Goal: Task Accomplishment & Management: Complete application form

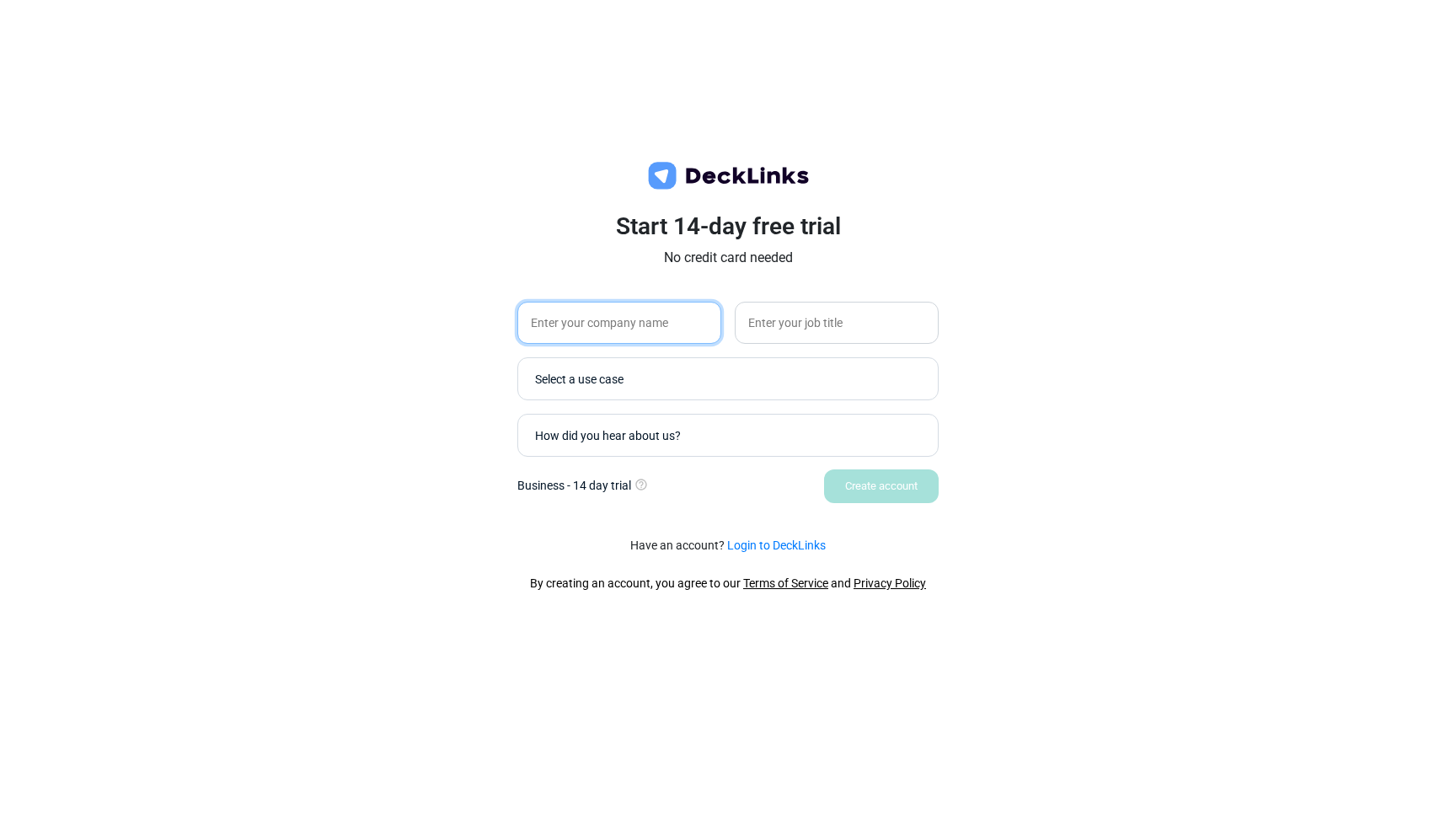
click at [610, 312] on input "text" at bounding box center [619, 322] width 204 height 42
type input "gg"
click at [801, 322] on input "text" at bounding box center [836, 322] width 204 height 42
type input "gg"
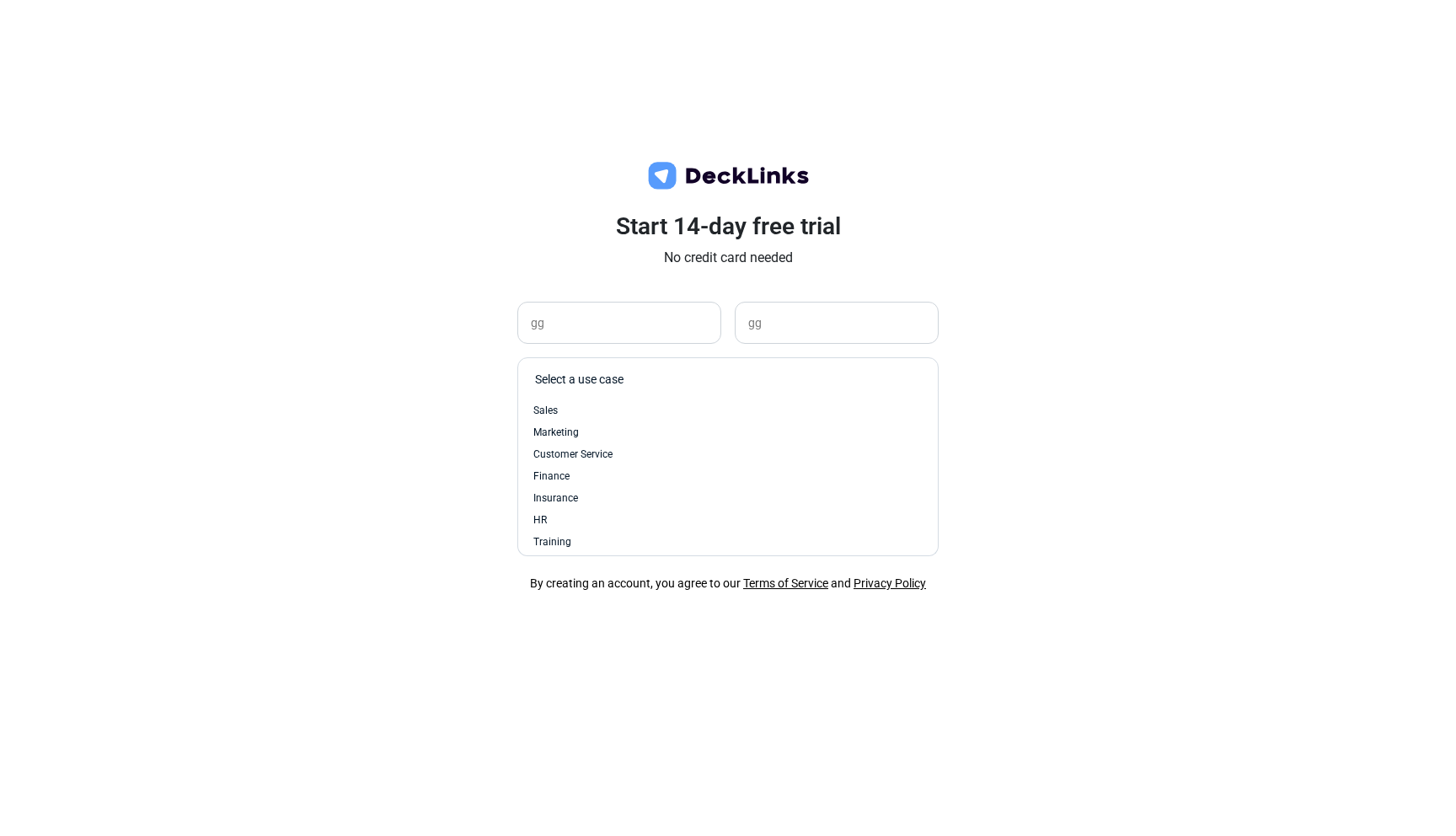
click at [776, 369] on div "Select a use case" at bounding box center [724, 379] width 395 height 33
click at [728, 444] on div "Customer Service" at bounding box center [728, 454] width 402 height 22
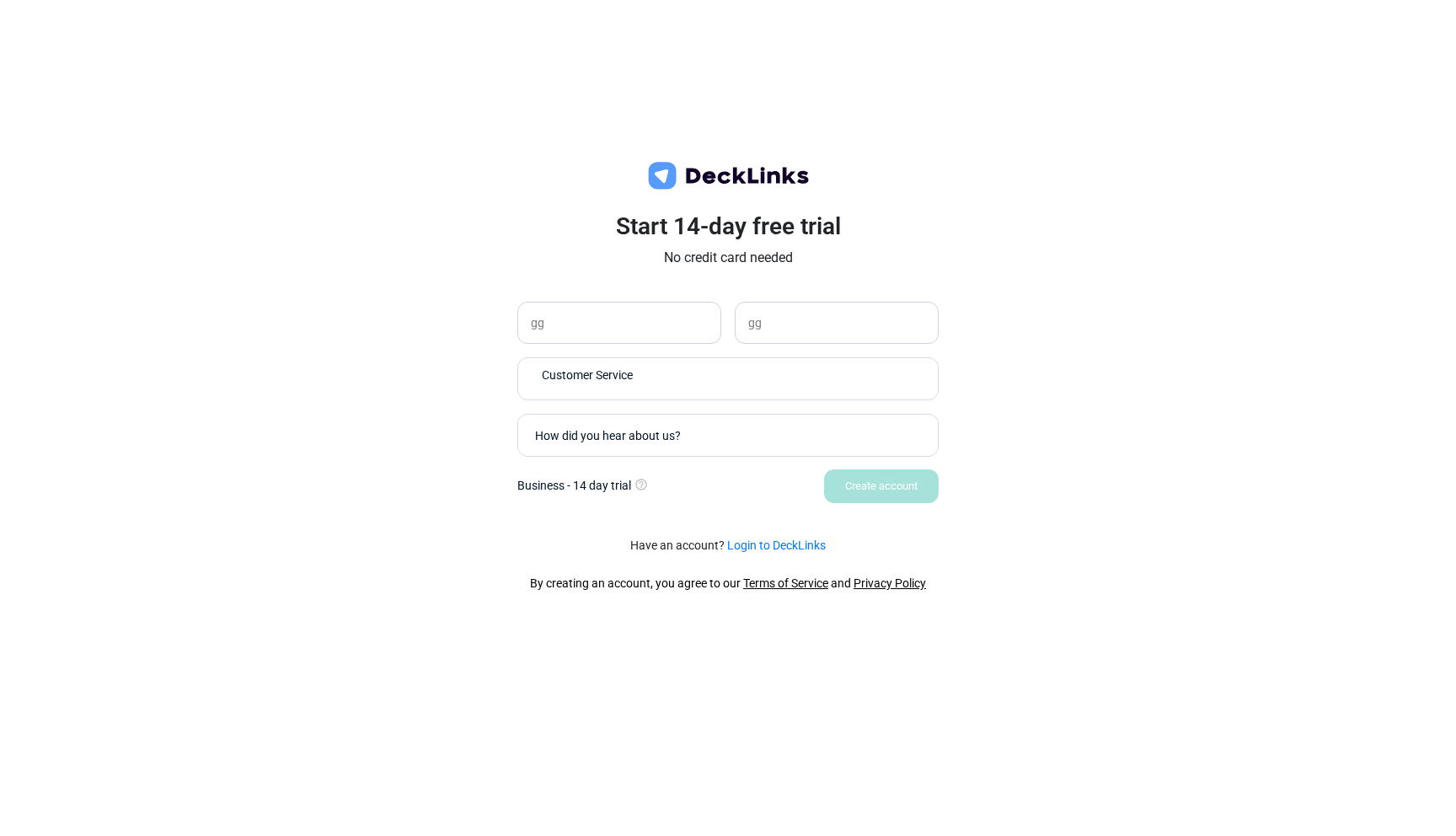
click at [821, 438] on div "How did you hear about us?" at bounding box center [732, 435] width 395 height 17
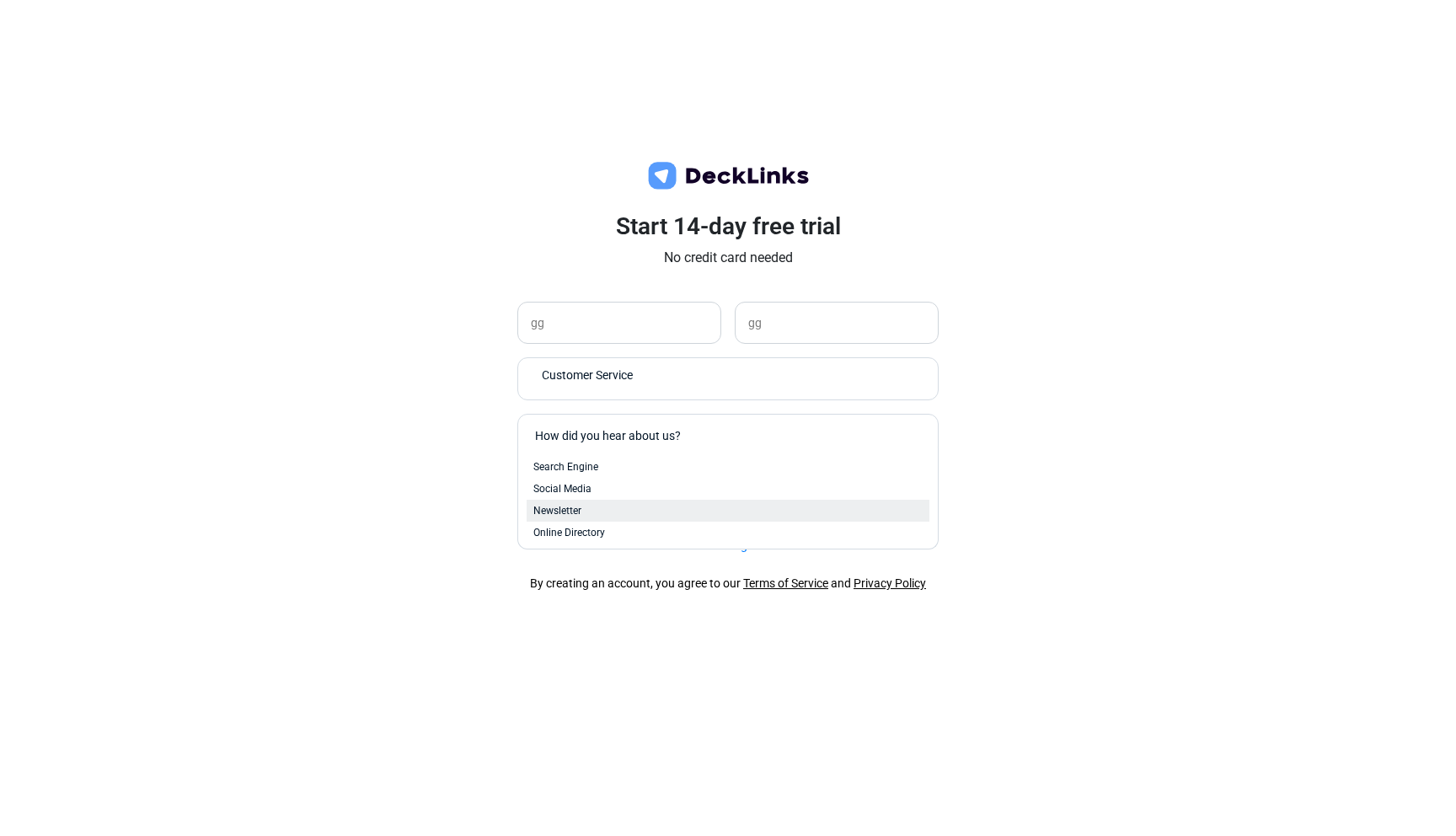
click at [772, 516] on div "Newsletter" at bounding box center [728, 510] width 389 height 15
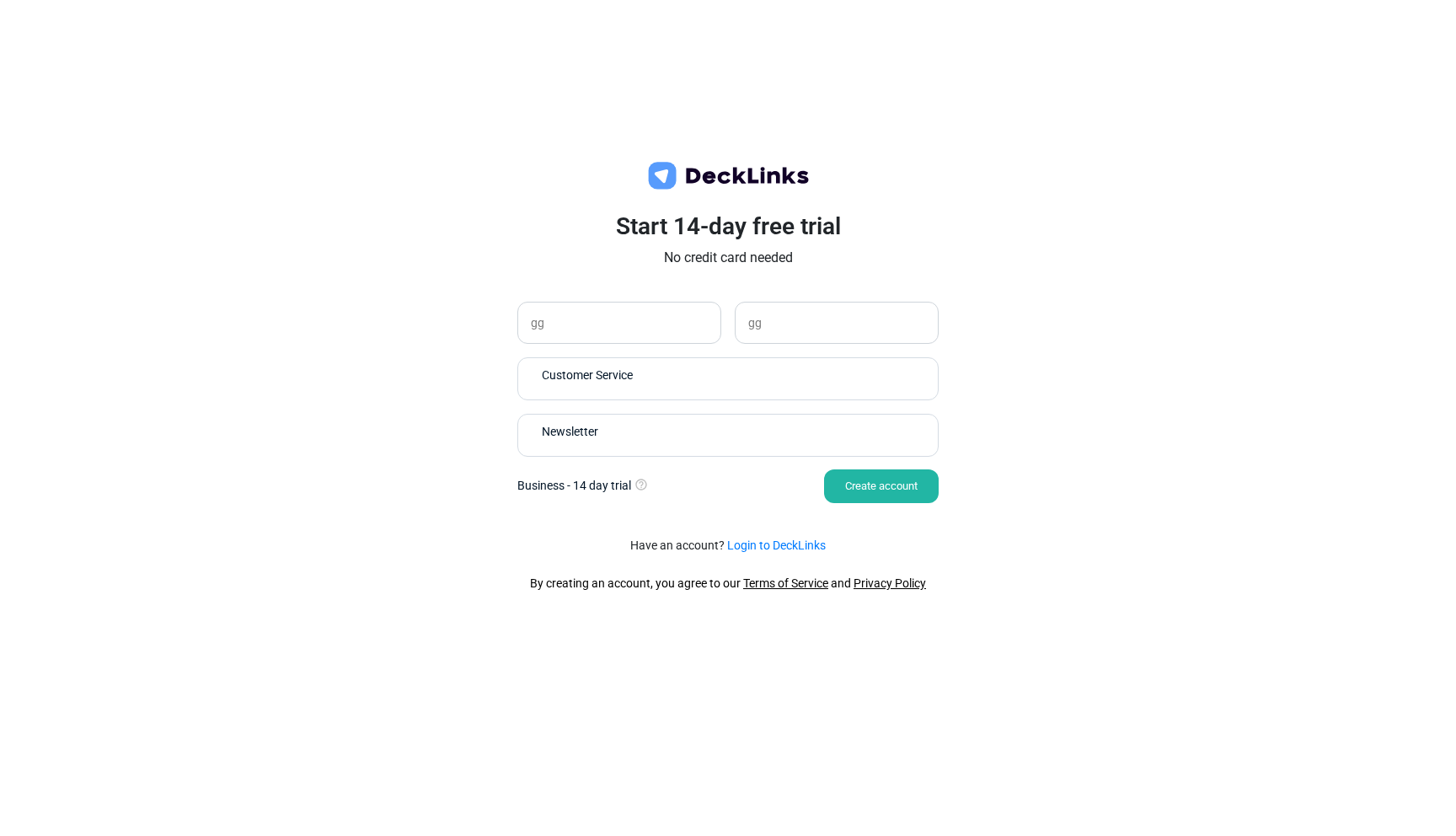
click at [899, 500] on div "Create account" at bounding box center [881, 486] width 115 height 34
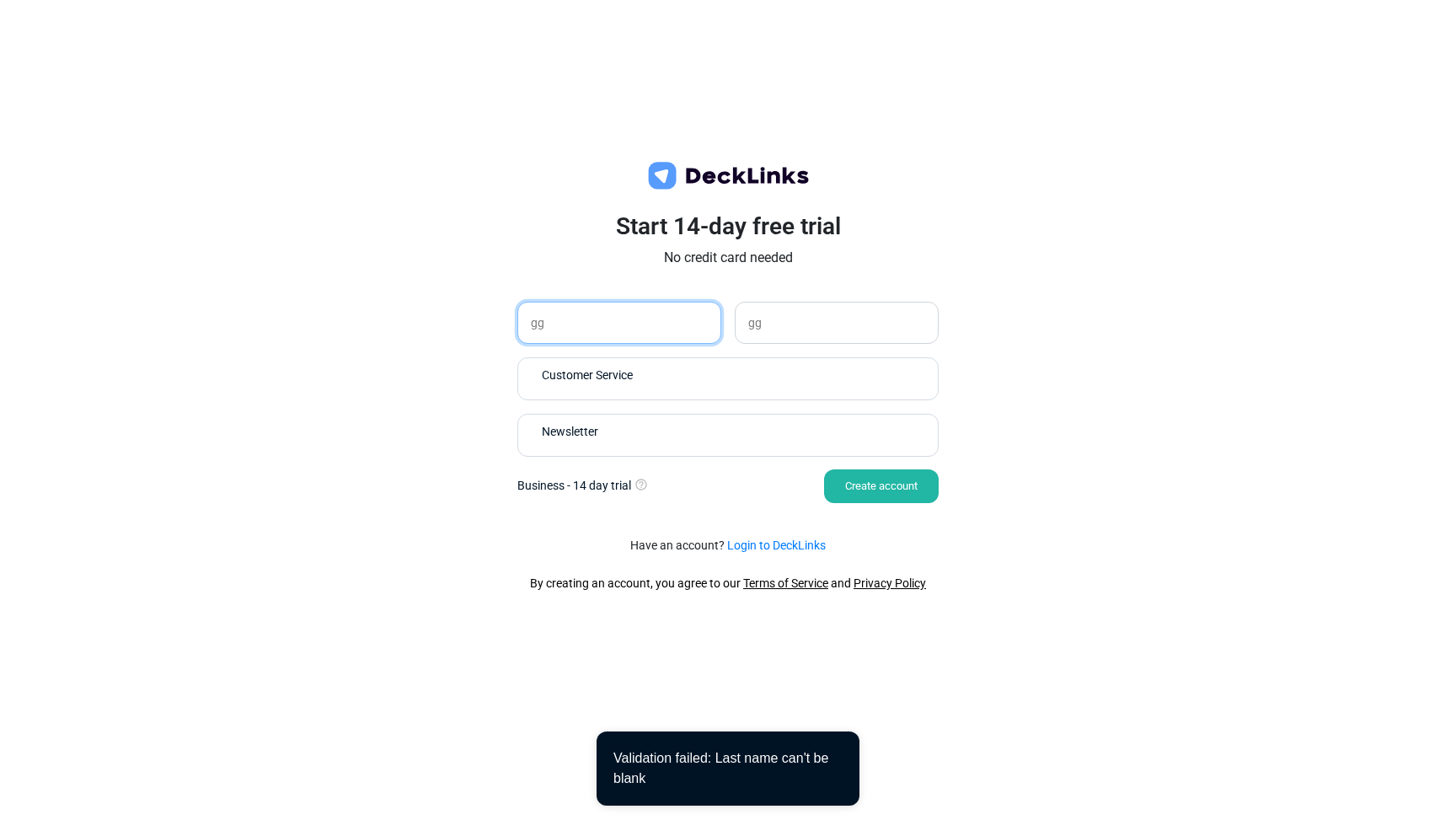
click at [648, 308] on input "gg" at bounding box center [619, 322] width 204 height 42
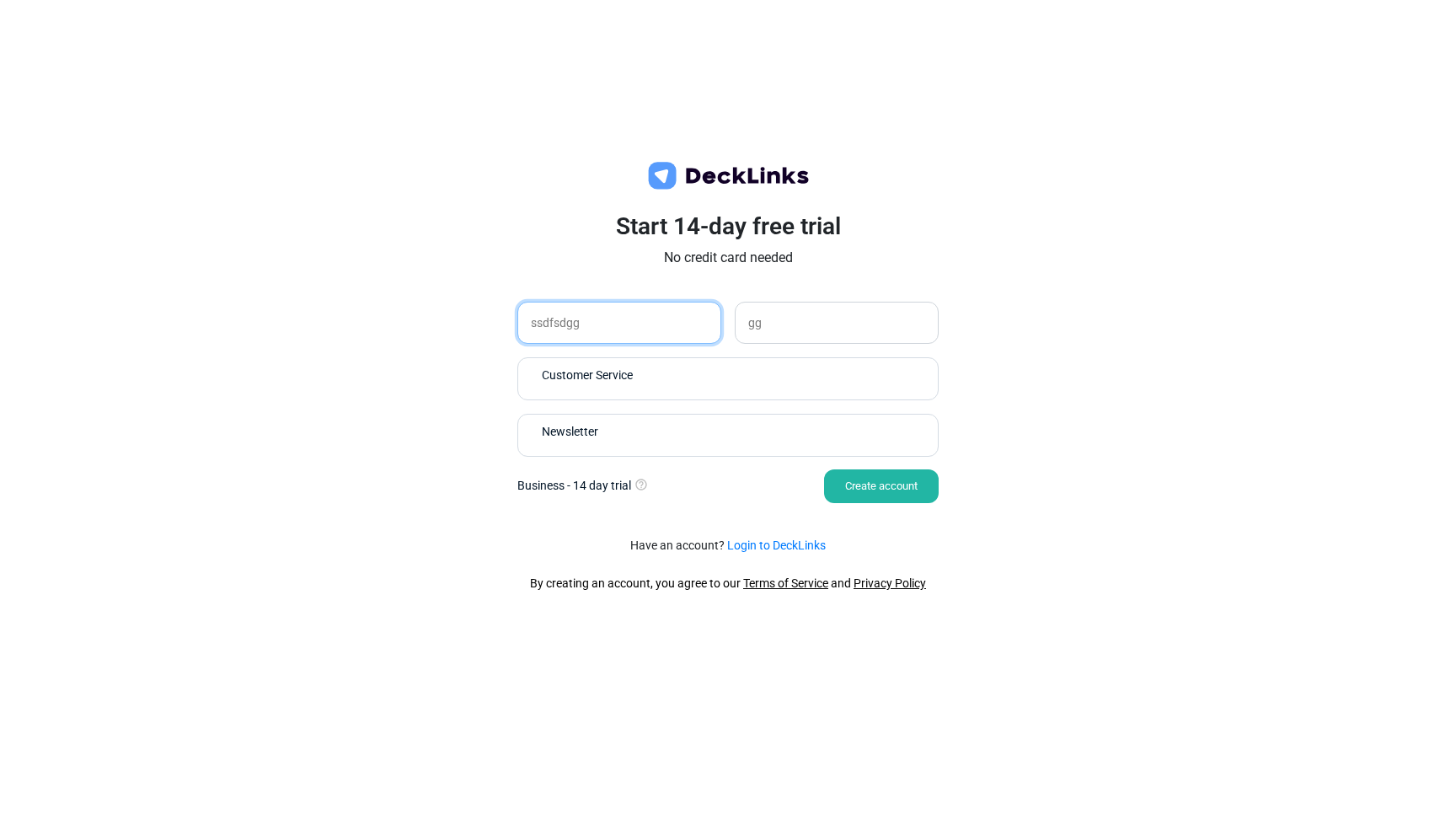
type input "ssdfsdgg"
click at [849, 490] on div "Create account" at bounding box center [881, 486] width 115 height 34
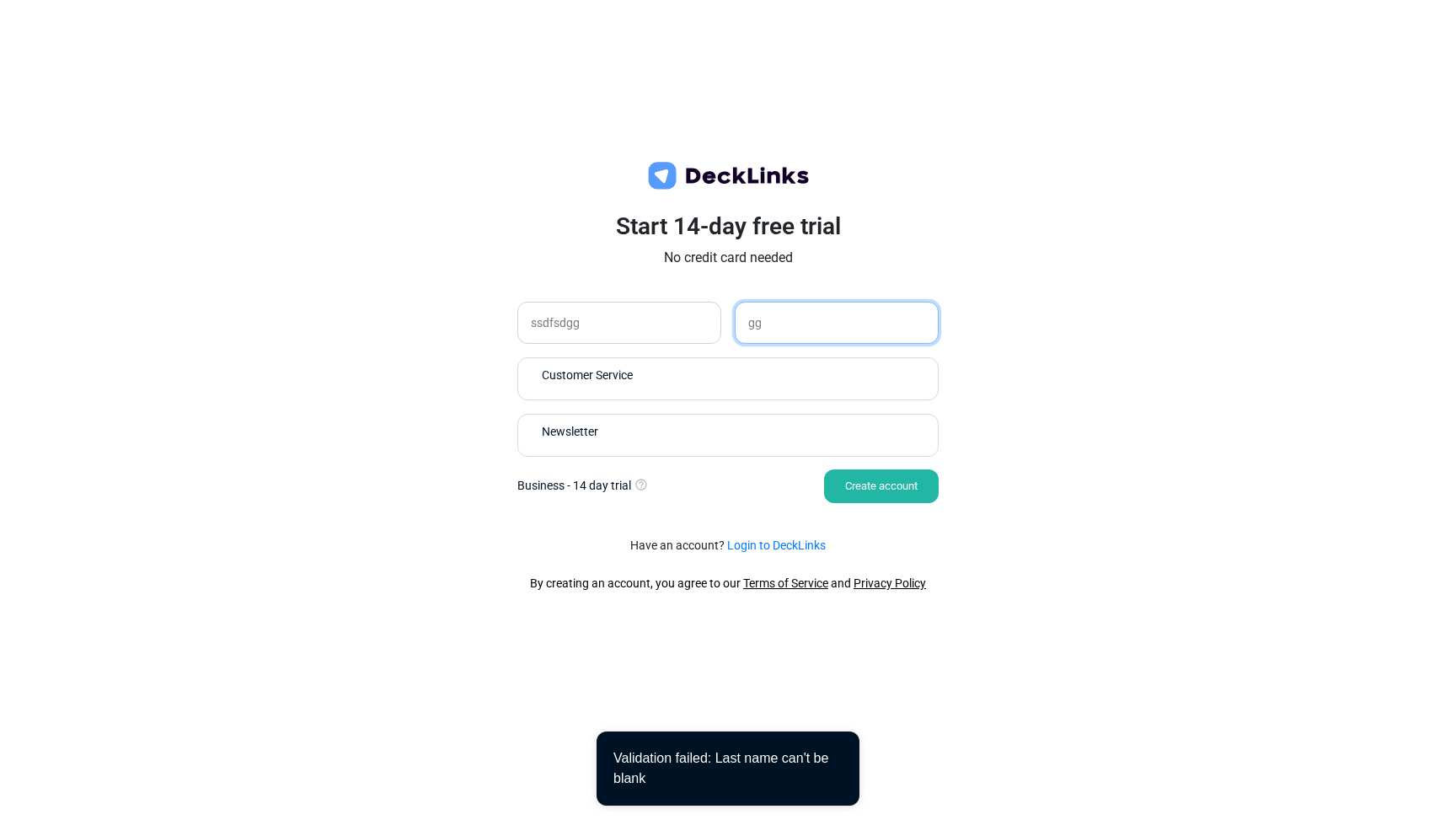
click at [822, 305] on input "gg" at bounding box center [836, 322] width 204 height 42
click at [883, 473] on div "Create account" at bounding box center [881, 486] width 115 height 34
drag, startPoint x: 836, startPoint y: 313, endPoint x: 777, endPoint y: 309, distance: 59.1
click at [777, 308] on input "dsfsadgg" at bounding box center [836, 322] width 204 height 42
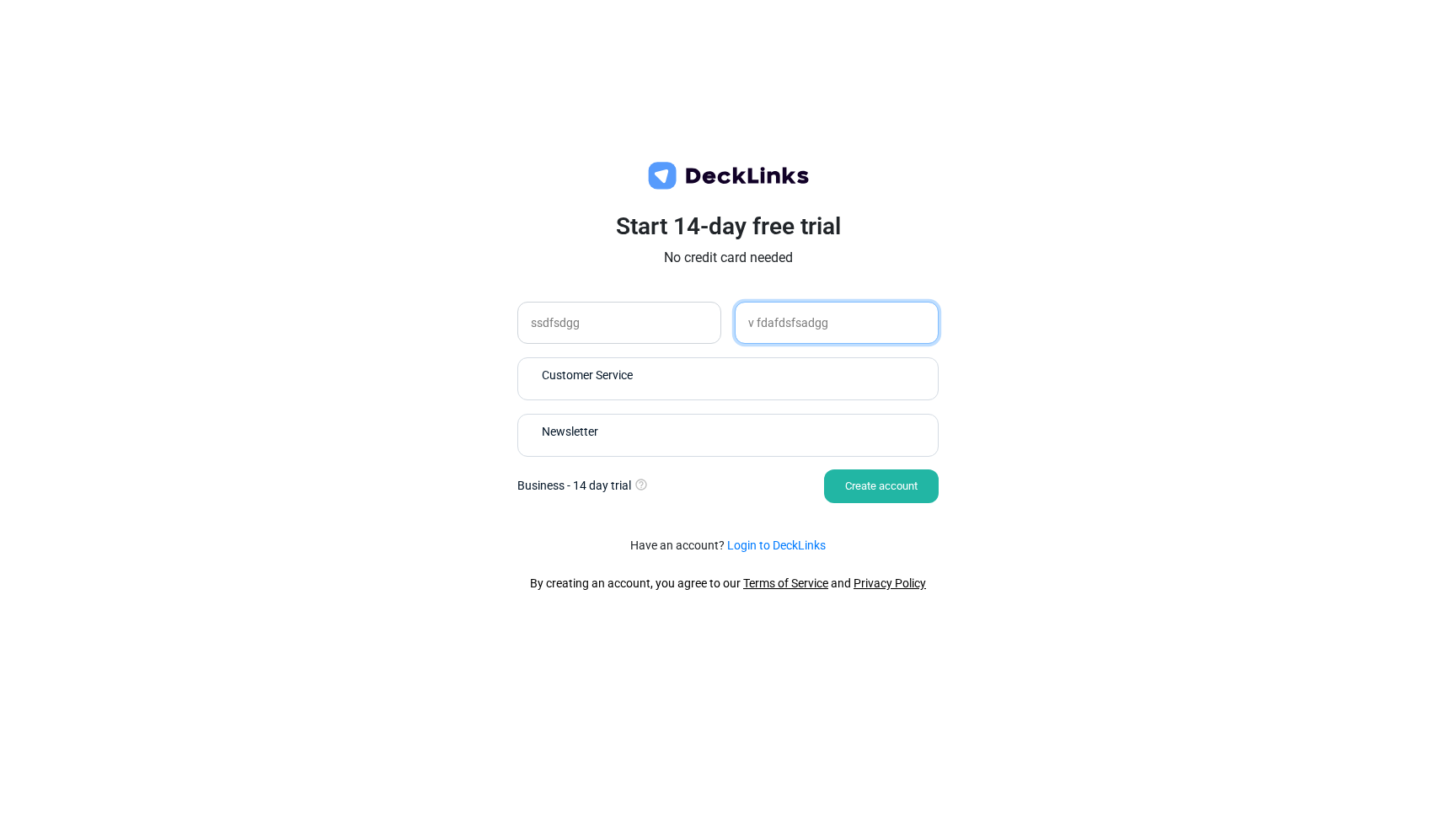
type input "v fdafdsfsadgg"
click at [850, 479] on div "Create account" at bounding box center [881, 486] width 115 height 34
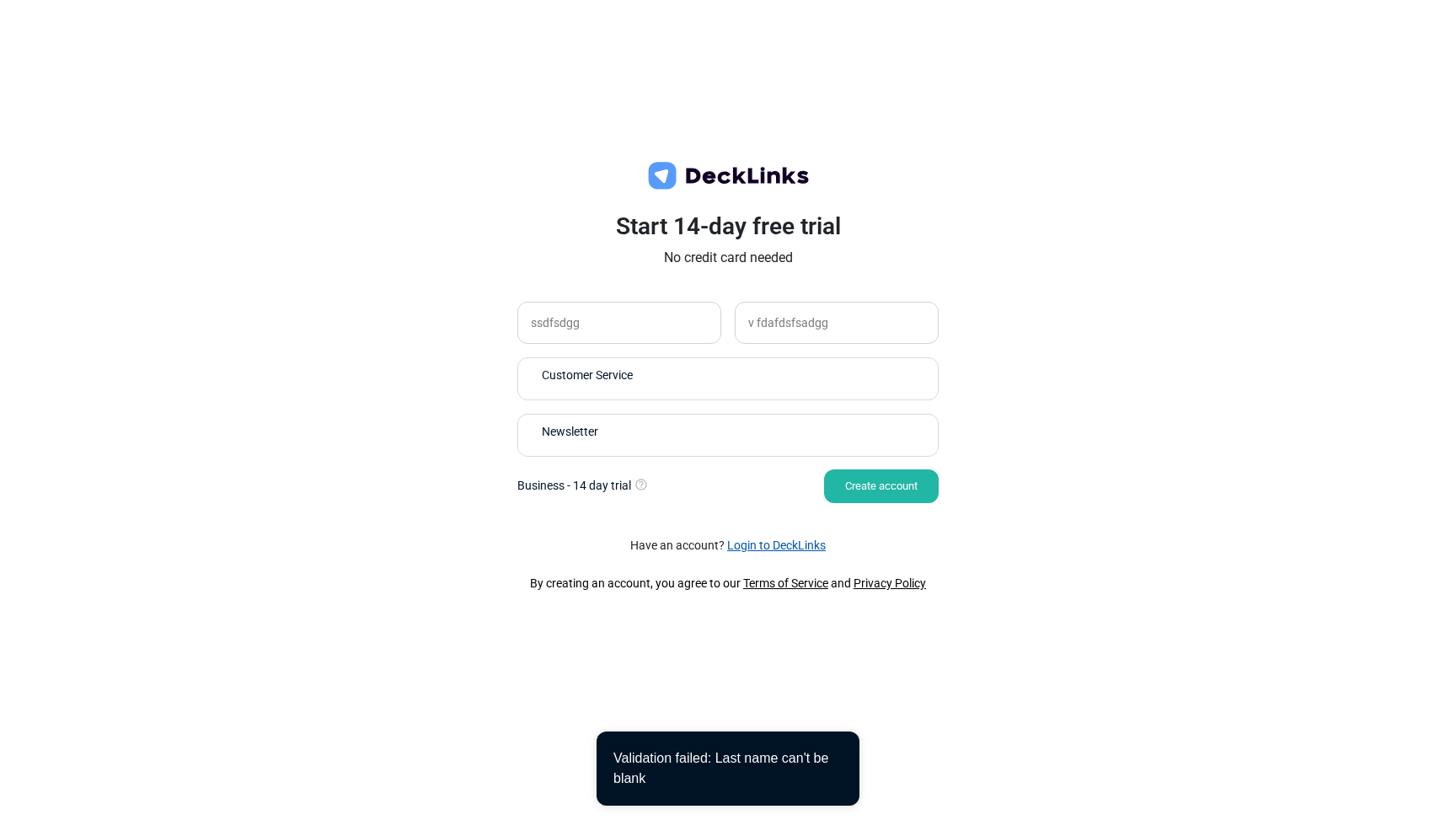
click at [805, 547] on link "Login to DeckLinks" at bounding box center [775, 545] width 98 height 14
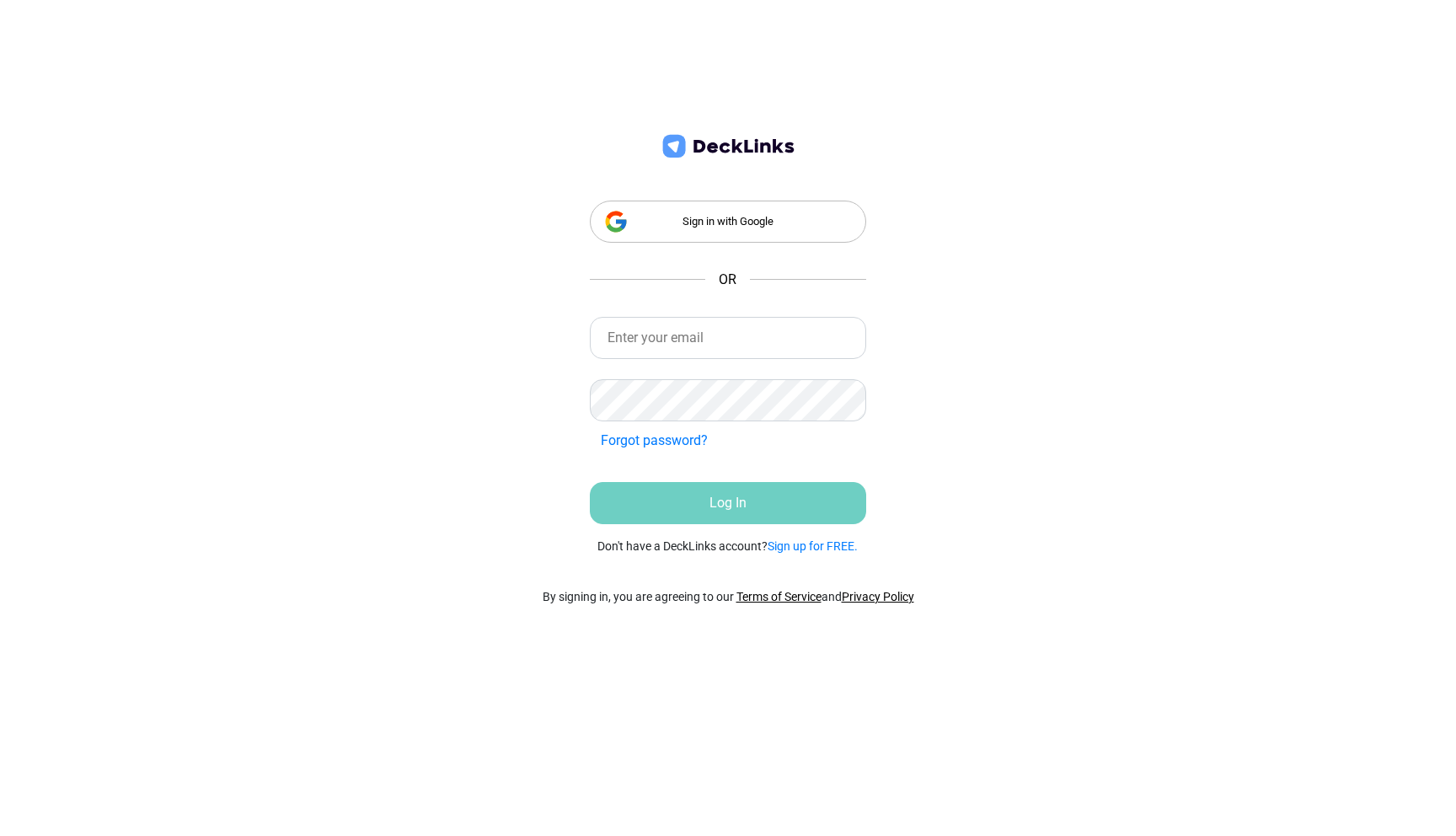
click at [734, 207] on div "Sign in with Google" at bounding box center [728, 222] width 277 height 42
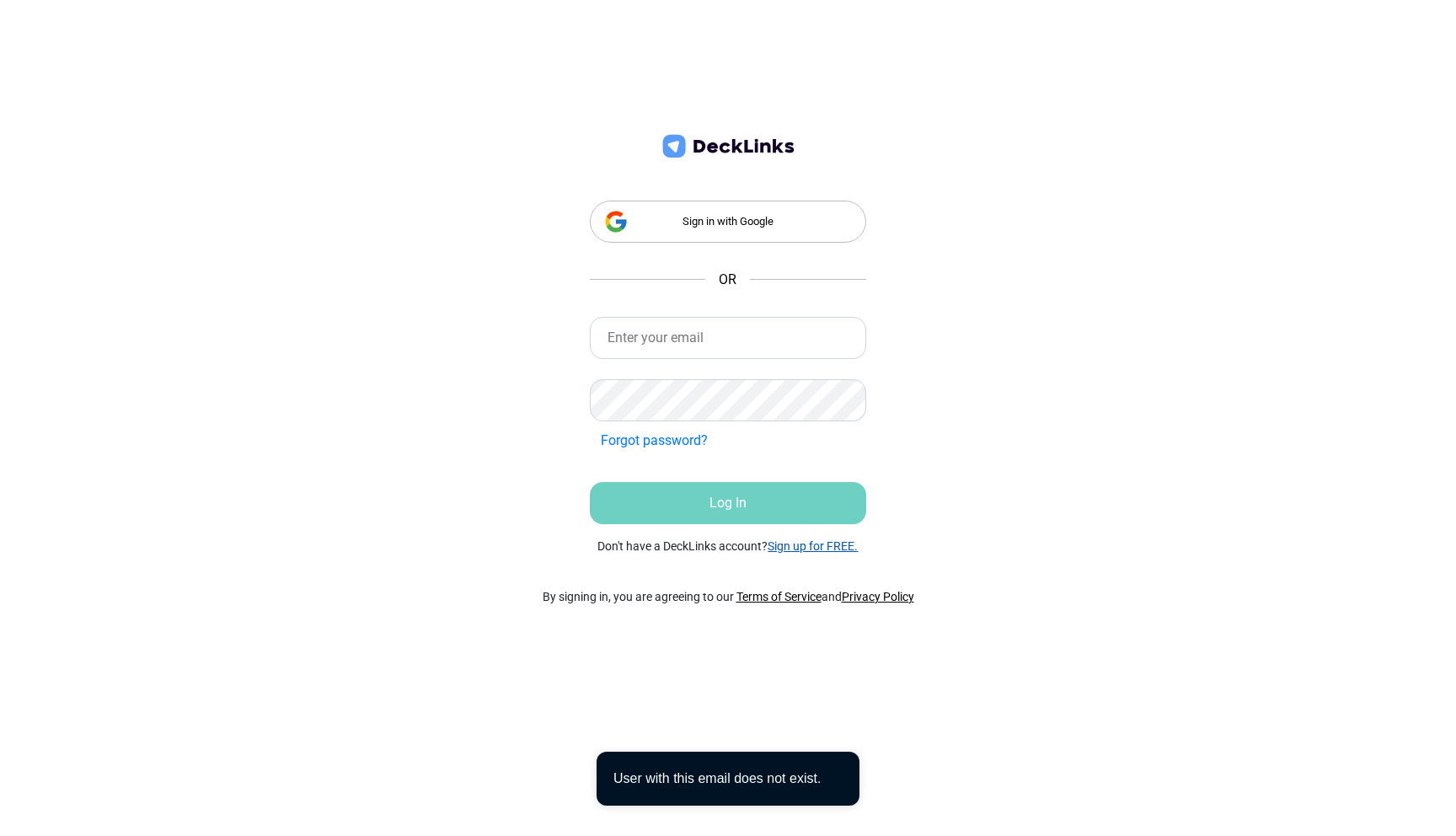
click at [822, 544] on link "Sign up for FREE." at bounding box center [813, 546] width 90 height 14
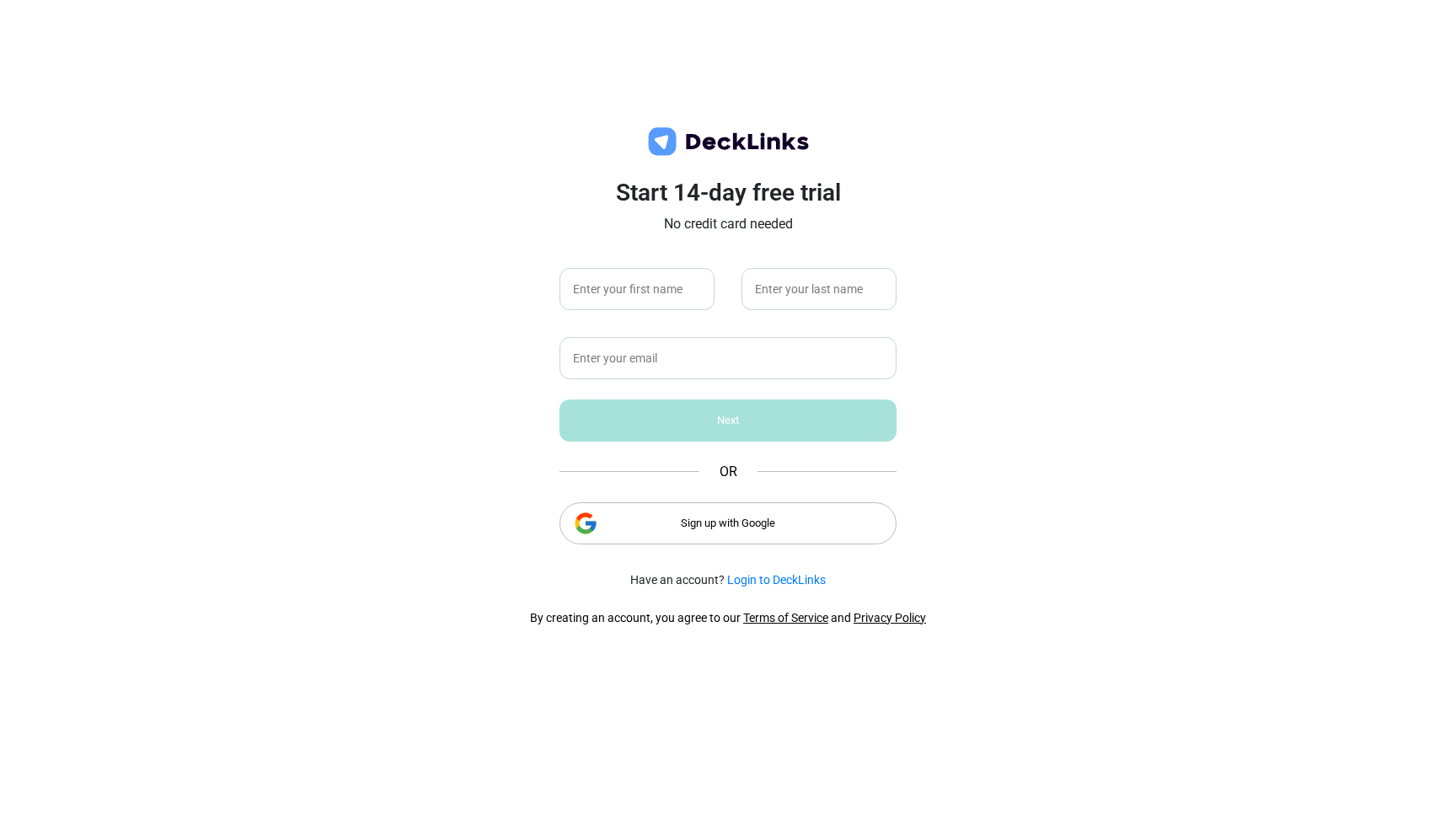
click at [764, 522] on div "Sign up with Google" at bounding box center [728, 523] width 337 height 42
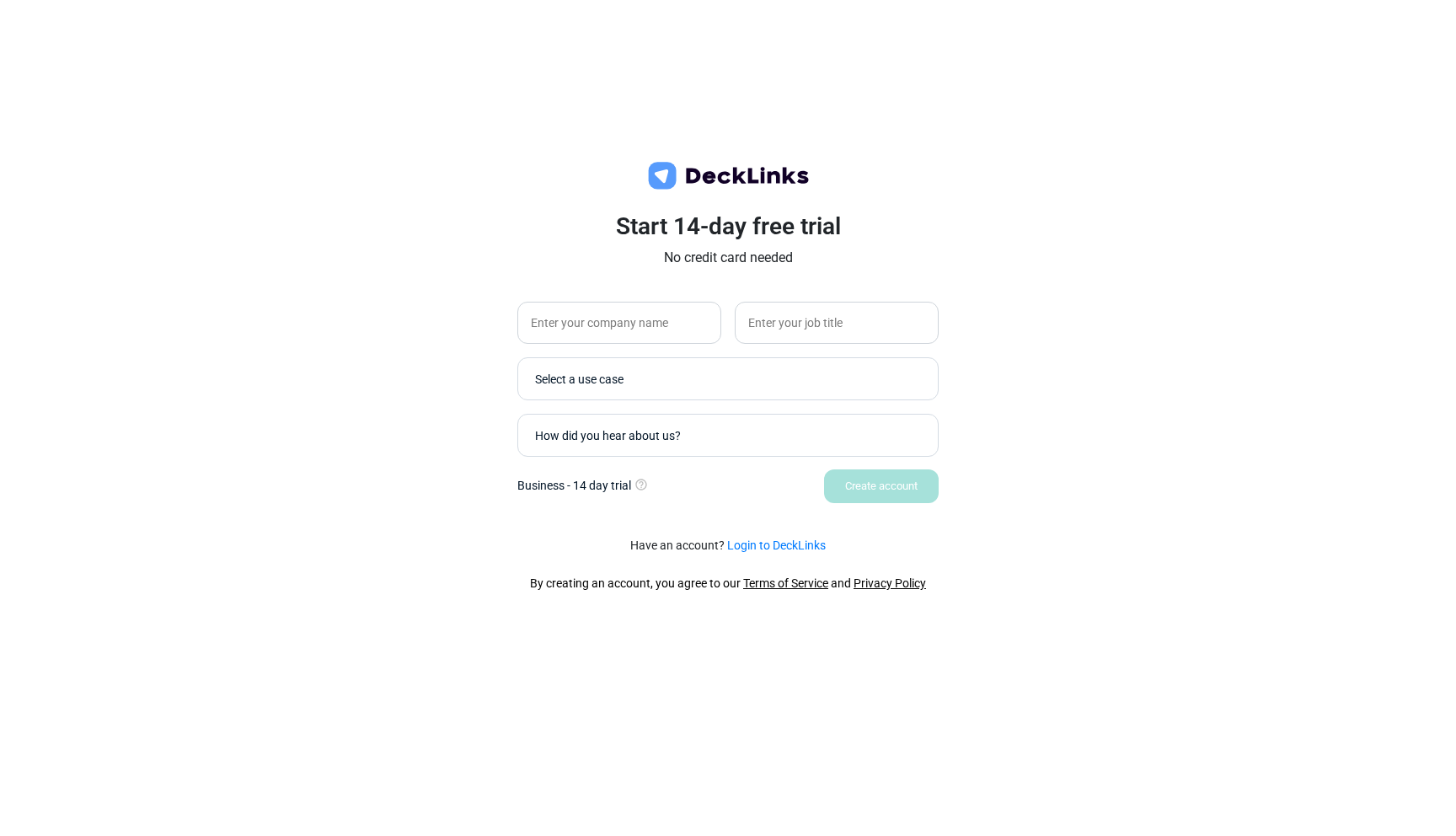
click at [669, 345] on div "Start 14-day free trial No credit card needed Select a use case How did you hea…" at bounding box center [728, 379] width 422 height 249
click at [667, 338] on input "text" at bounding box center [619, 322] width 204 height 42
type input "Reg reee"
click at [845, 336] on input "text" at bounding box center [836, 322] width 204 height 42
type input "ceo"
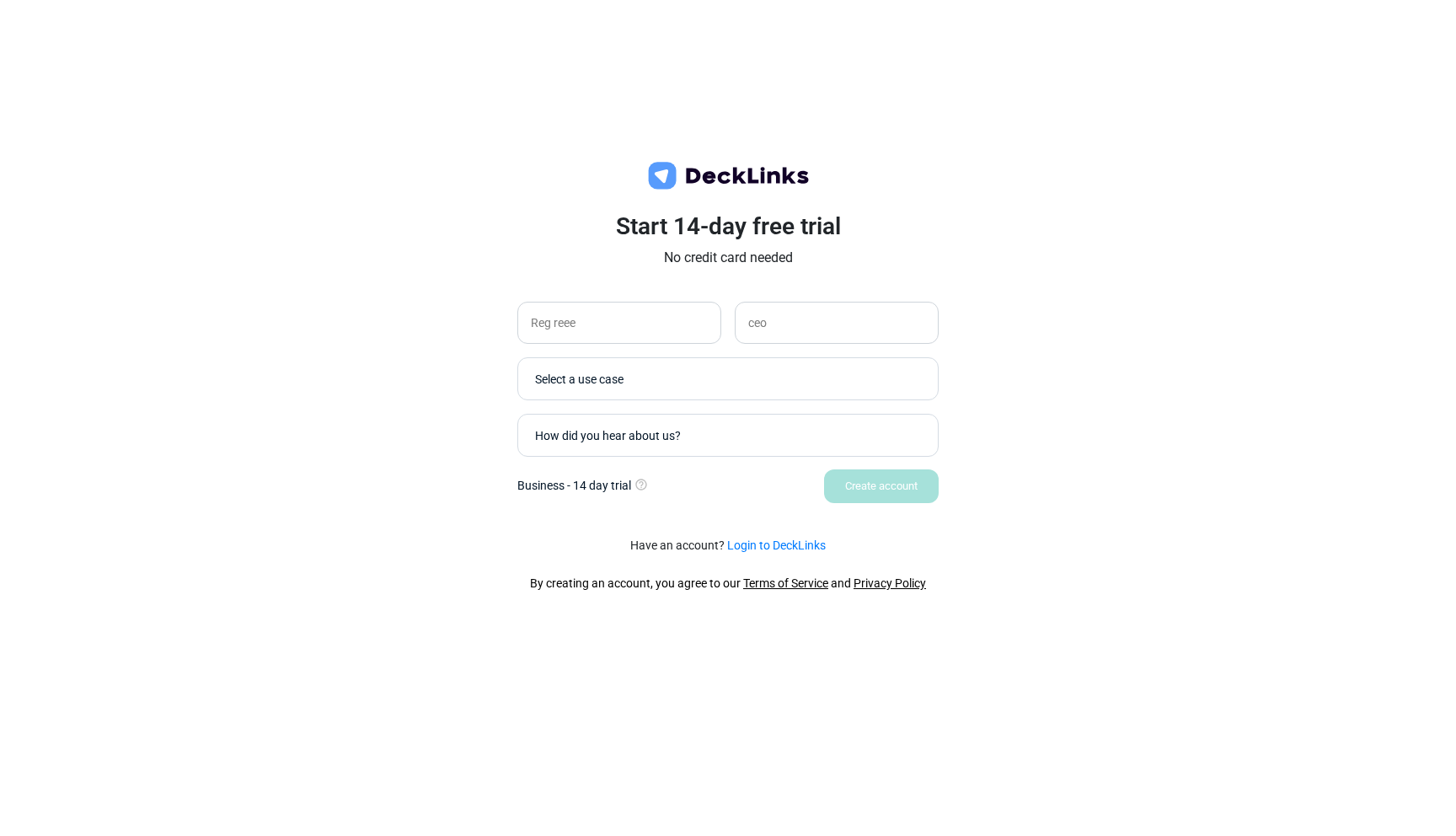
click at [732, 404] on div "Select a use case" at bounding box center [728, 389] width 422 height 64
click at [726, 395] on div "Select a use case" at bounding box center [728, 378] width 422 height 43
click at [726, 435] on div "How did you hear about us?" at bounding box center [732, 435] width 395 height 17
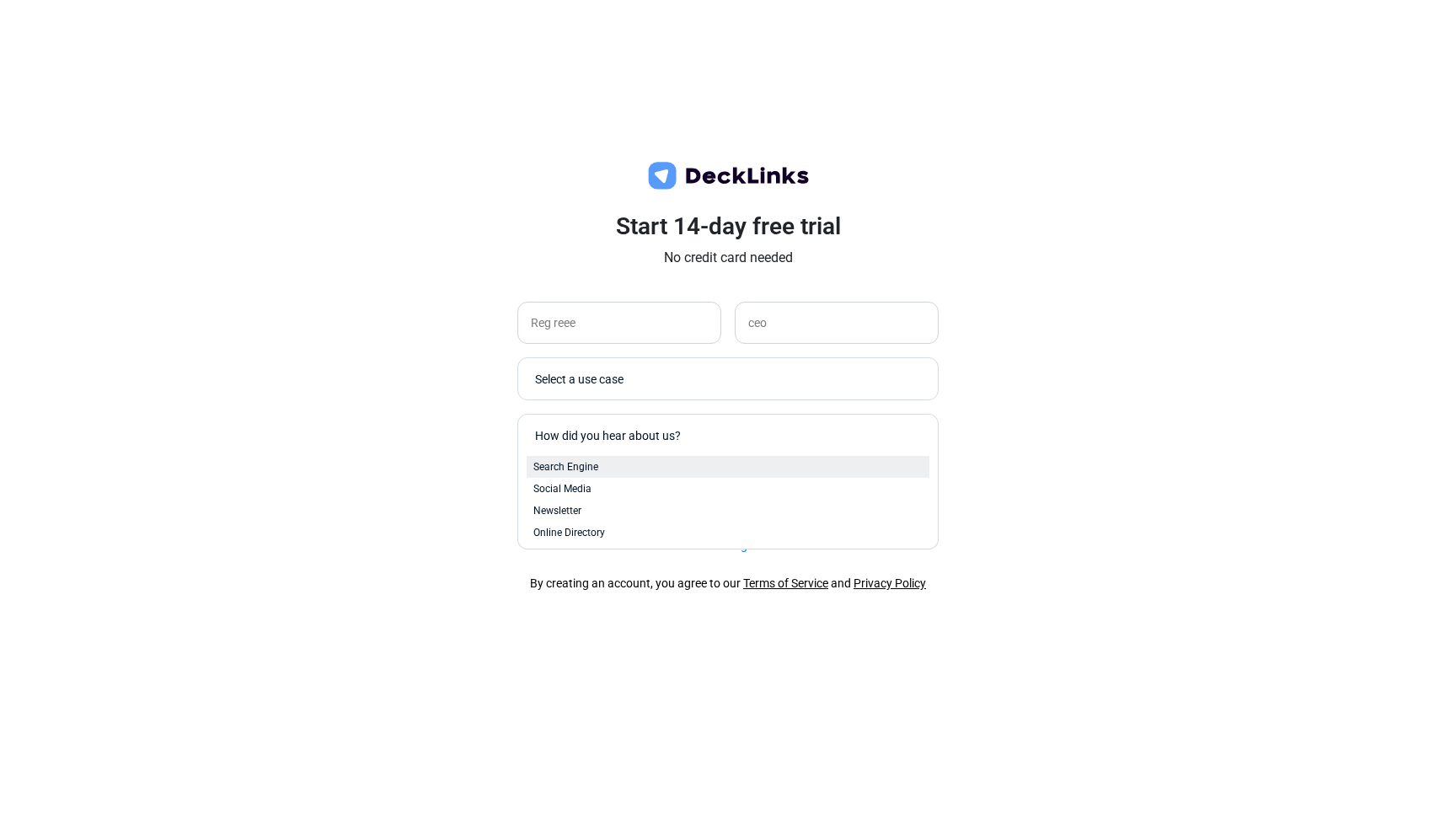
click at [710, 472] on div "Search Engine" at bounding box center [728, 466] width 389 height 15
click at [696, 370] on div "Select a use case" at bounding box center [732, 379] width 395 height 17
click at [667, 460] on div "Customer Service" at bounding box center [728, 454] width 389 height 15
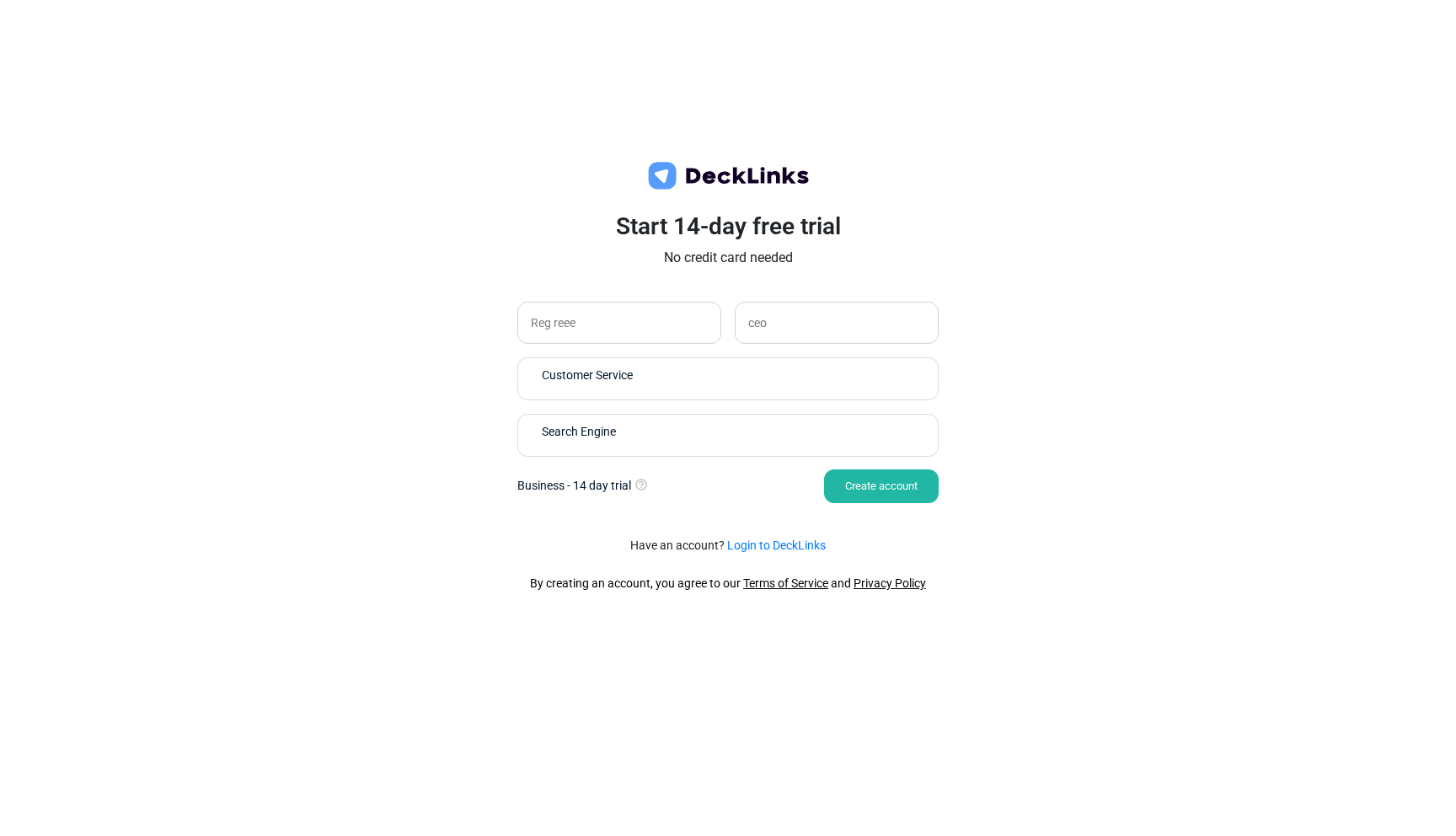
click at [836, 479] on div "Create account" at bounding box center [881, 486] width 115 height 34
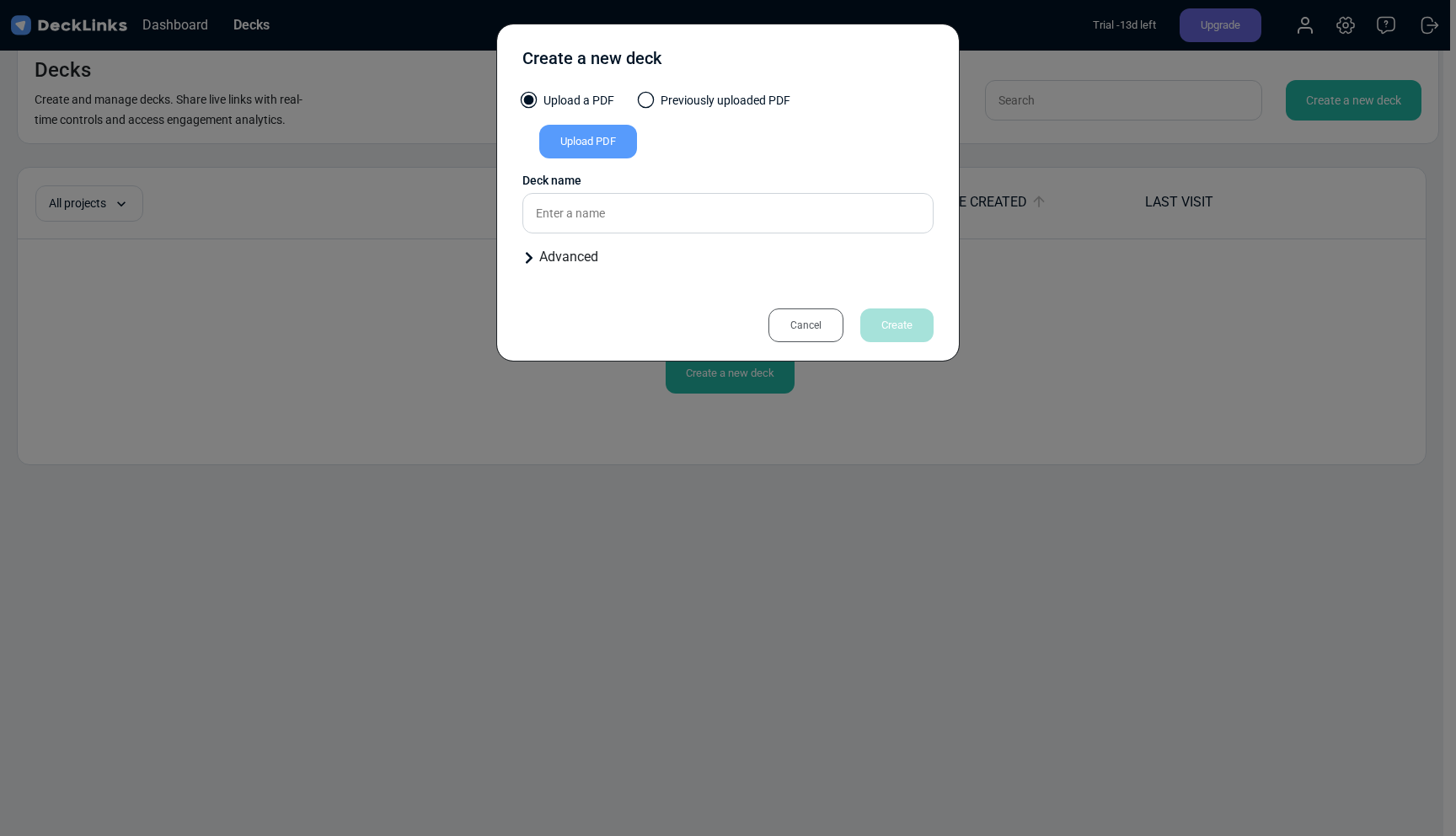
click at [594, 138] on div "Upload PDF" at bounding box center [588, 141] width 97 height 34
click at [0, 0] on input "Upload PDF" at bounding box center [0, 0] width 0 height 0
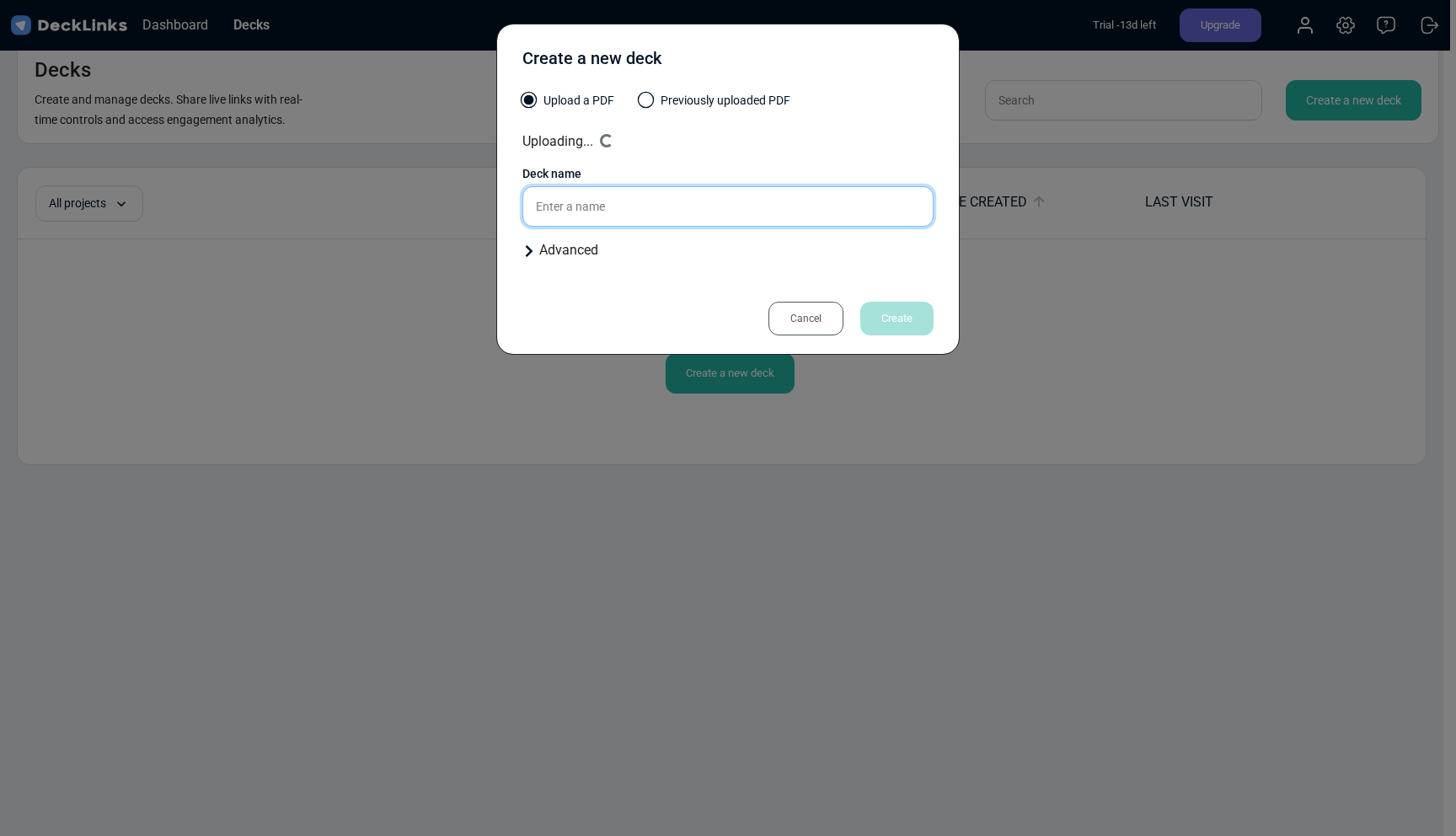
click at [663, 205] on input "text" at bounding box center [728, 206] width 411 height 41
click at [752, 288] on div "Cancel Create" at bounding box center [728, 301] width 411 height 55
click at [588, 123] on div "Upload a PDF Previously uploaded PDF" at bounding box center [728, 109] width 411 height 33
type input "Propuesta Roxana"
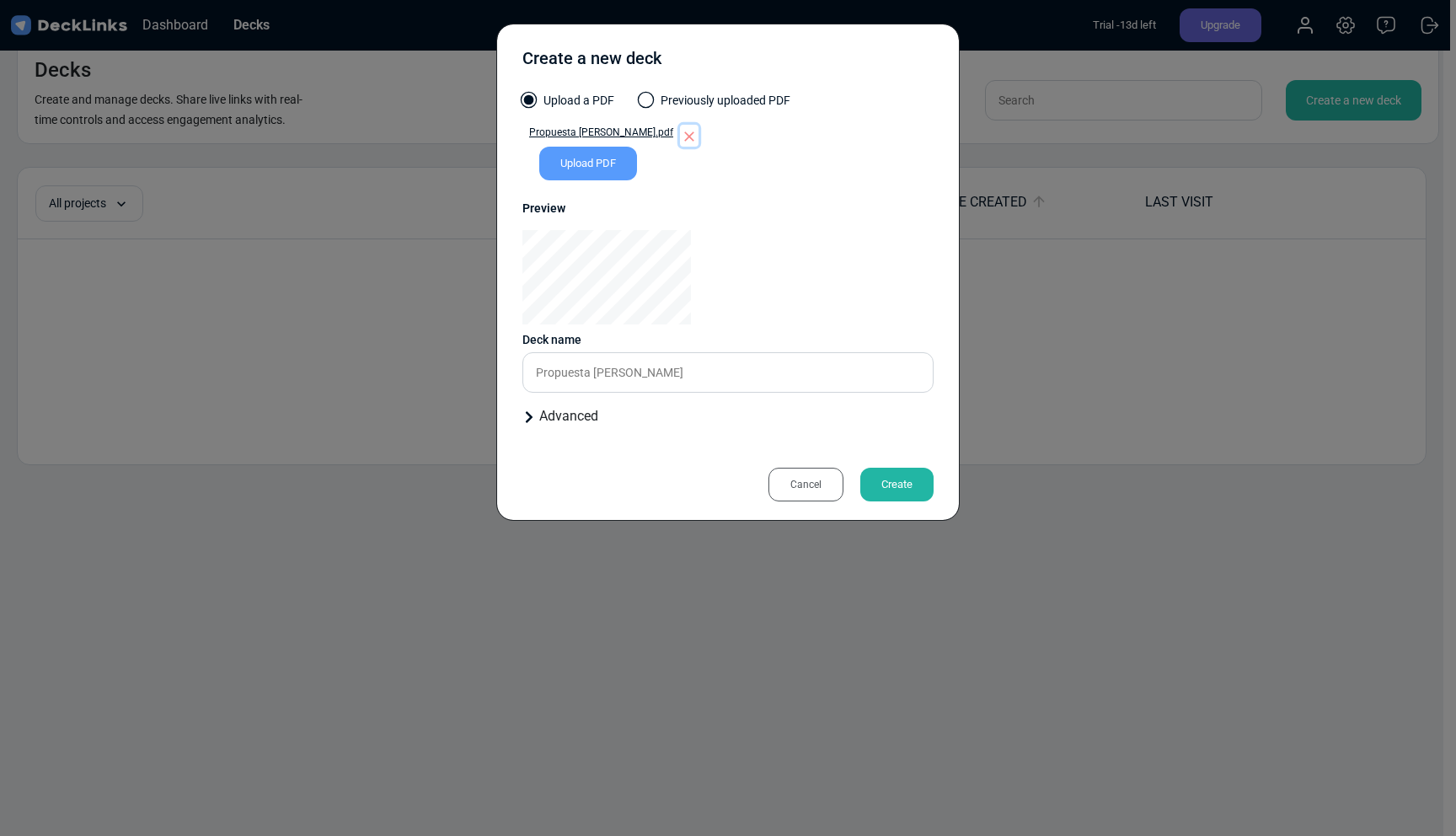
click at [681, 130] on icon "button" at bounding box center [688, 136] width 17 height 17
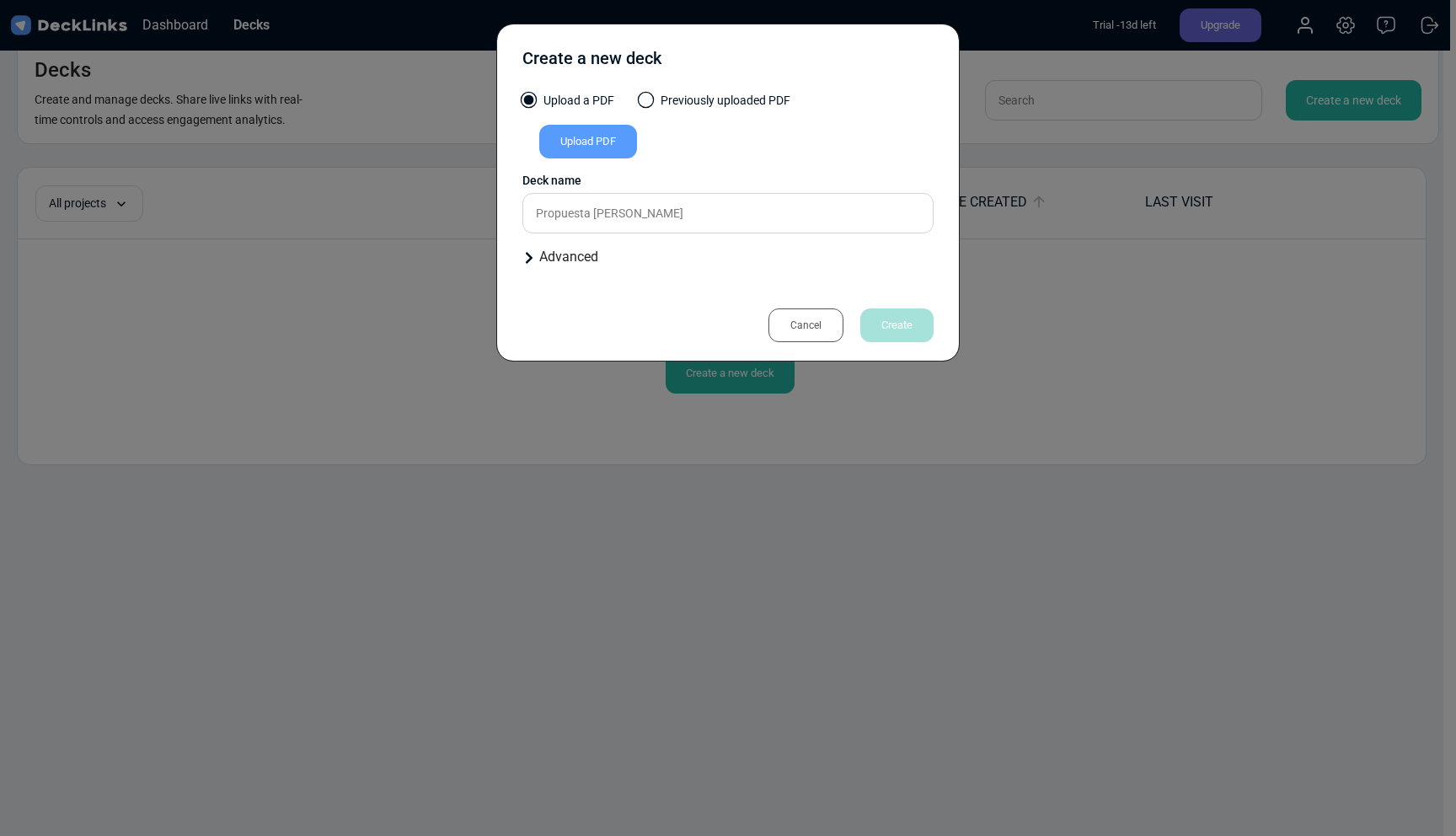
click at [575, 141] on div "Upload PDF" at bounding box center [588, 141] width 97 height 34
click at [0, 0] on input "Upload PDF" at bounding box center [0, 0] width 0 height 0
